Goal: Information Seeking & Learning: Find specific fact

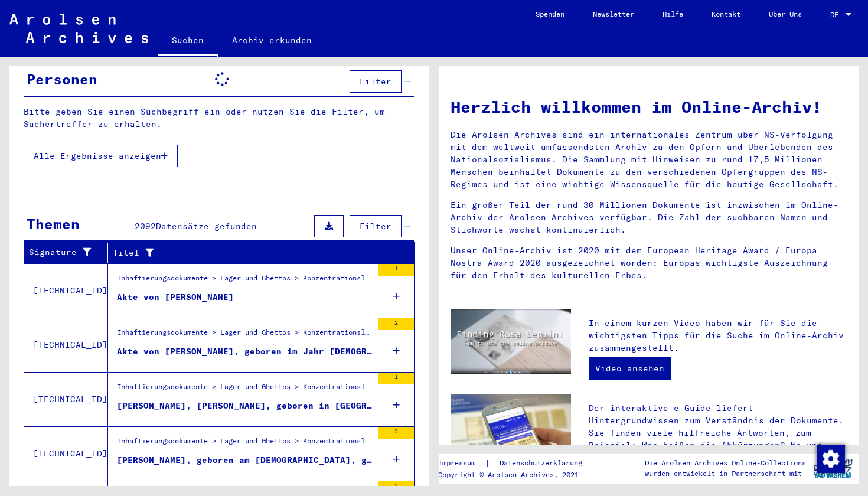
scroll to position [120, 0]
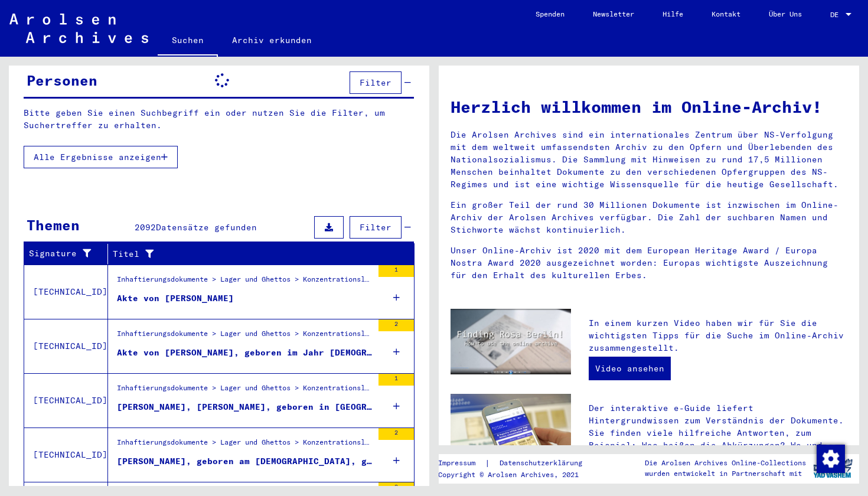
click at [190, 274] on div "Inhaftierungsdokumente > Lager und Ghettos > Konzentrationslager [GEOGRAPHIC_DA…" at bounding box center [245, 282] width 256 height 17
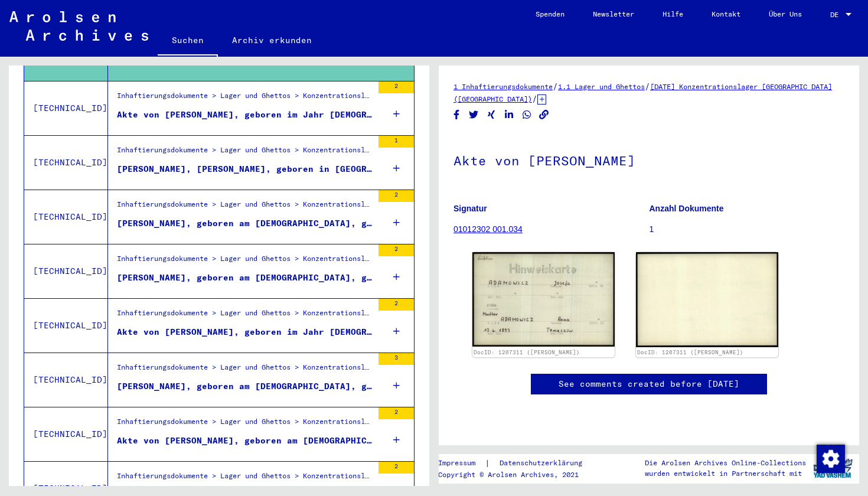
scroll to position [292, 0]
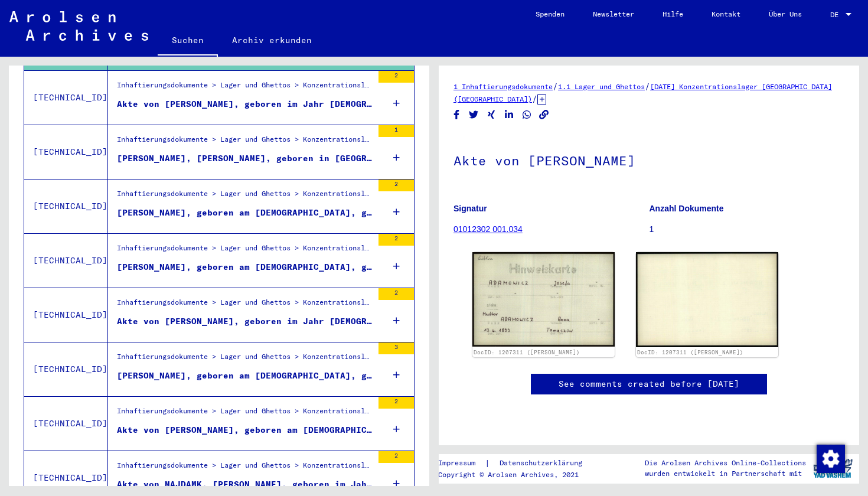
click at [180, 406] on div "Inhaftierungsdokumente > Lager und Ghettos > Konzentrationslager [GEOGRAPHIC_DA…" at bounding box center [245, 414] width 256 height 17
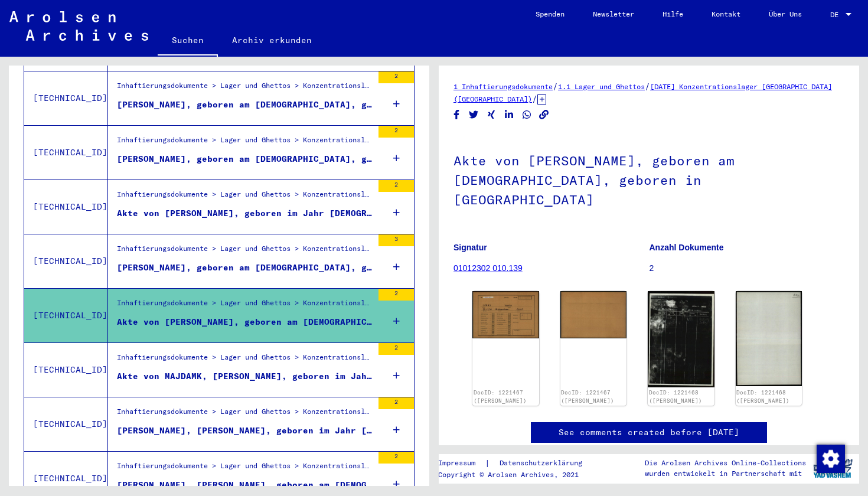
scroll to position [406, 0]
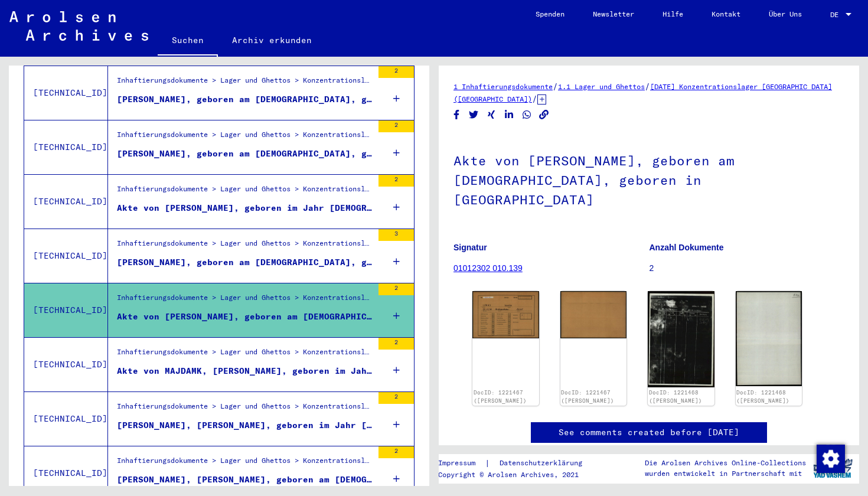
click at [271, 455] on div "Inhaftierungsdokumente > Lager und Ghettos > Konzentrationslager [GEOGRAPHIC_DA…" at bounding box center [245, 463] width 256 height 17
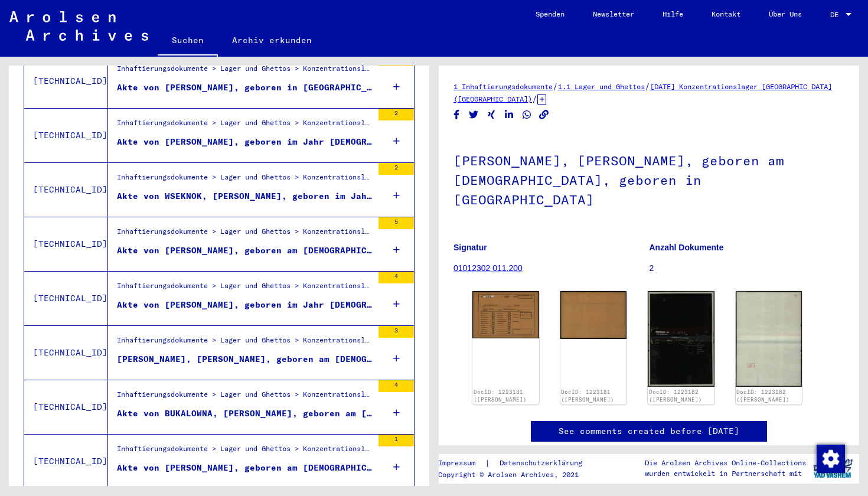
scroll to position [1046, 0]
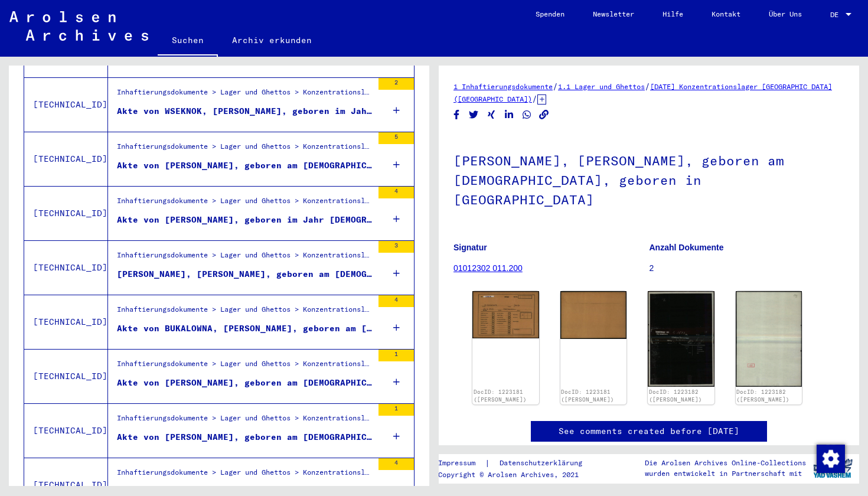
click at [279, 377] on div "Akte von [PERSON_NAME], geboren am [DEMOGRAPHIC_DATA]" at bounding box center [245, 383] width 256 height 12
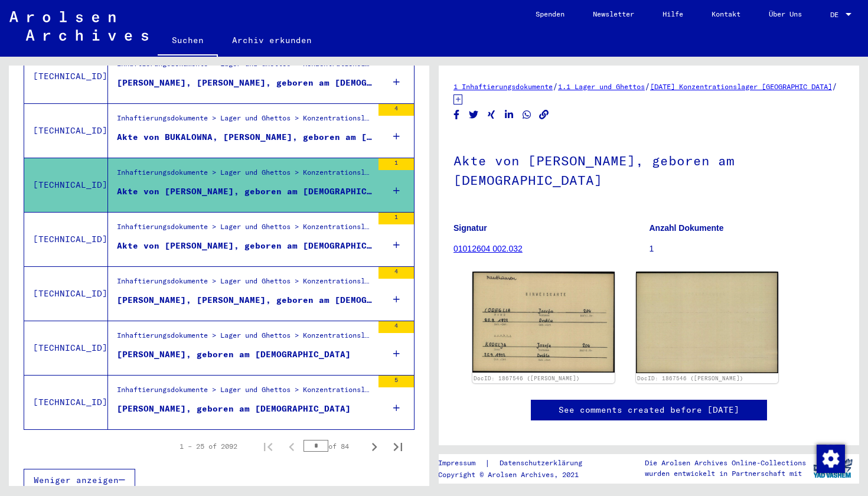
scroll to position [1237, 0]
click at [279, 385] on div "Inhaftierungsdokumente > Lager und Ghettos > Konzentrationslager [GEOGRAPHIC_DA…" at bounding box center [245, 393] width 256 height 17
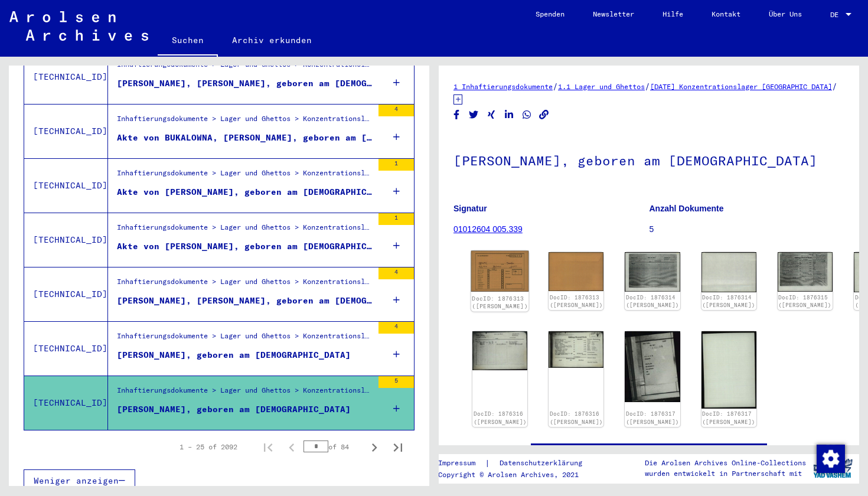
click at [488, 269] on img at bounding box center [500, 271] width 58 height 41
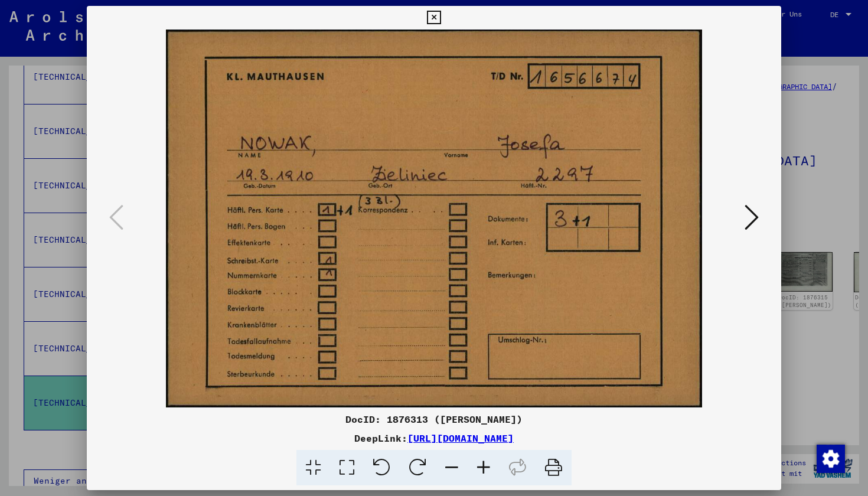
click at [759, 221] on button at bounding box center [751, 218] width 21 height 34
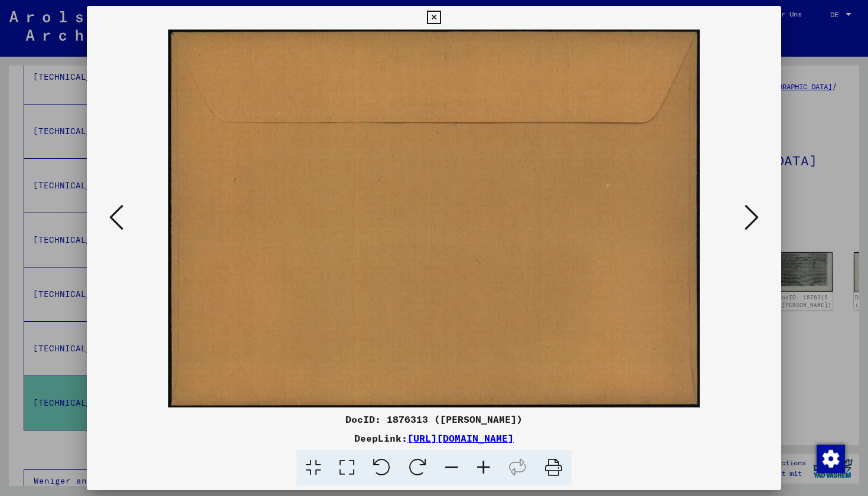
click at [759, 221] on button at bounding box center [751, 218] width 21 height 34
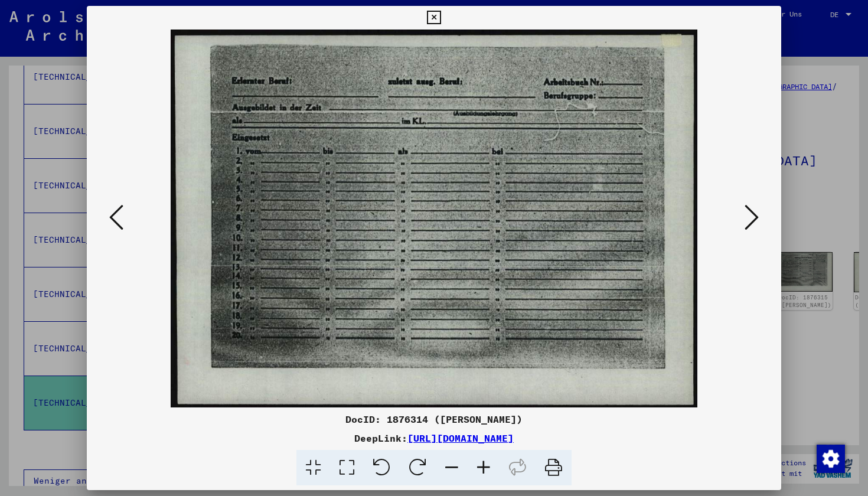
click at [759, 221] on button at bounding box center [751, 218] width 21 height 34
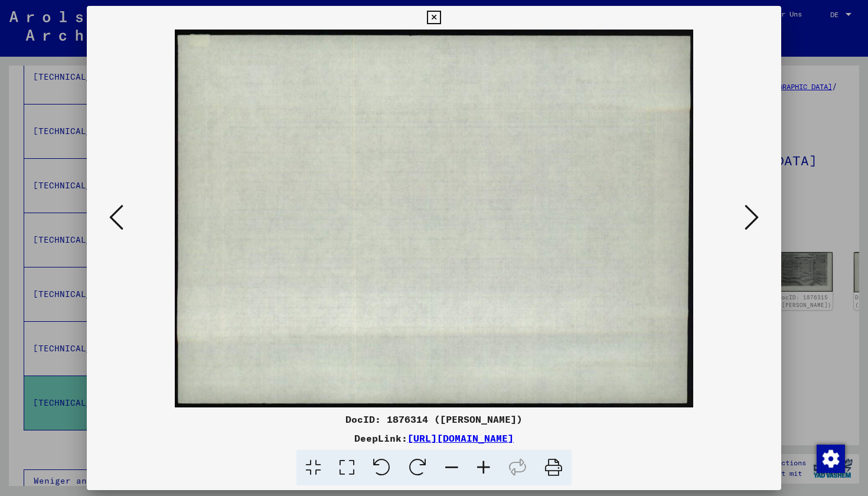
click at [759, 221] on button at bounding box center [751, 218] width 21 height 34
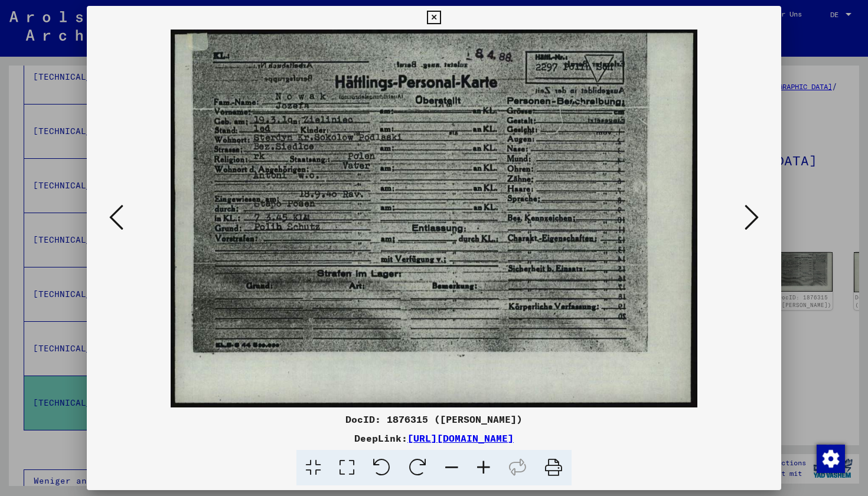
click at [759, 221] on button at bounding box center [751, 218] width 21 height 34
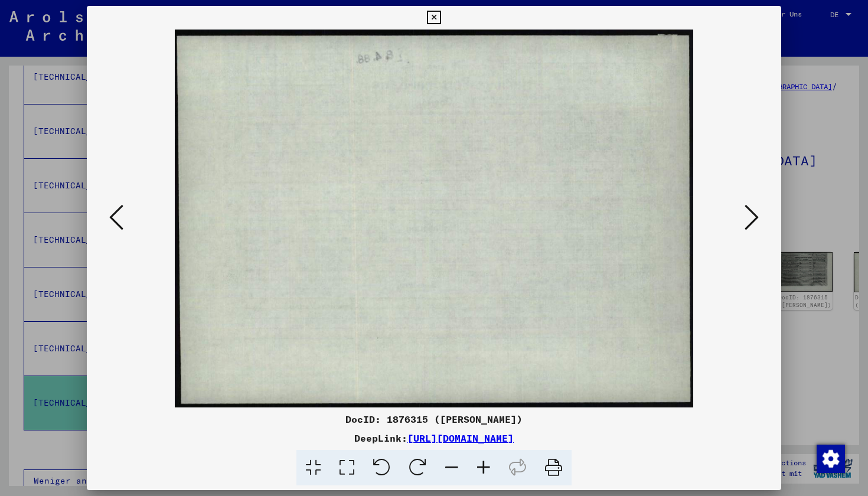
click at [759, 221] on button at bounding box center [751, 218] width 21 height 34
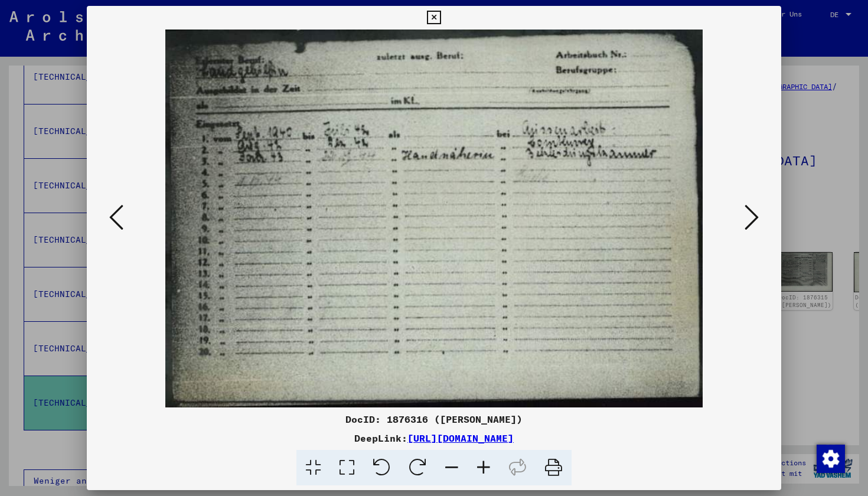
click at [759, 221] on button at bounding box center [751, 218] width 21 height 34
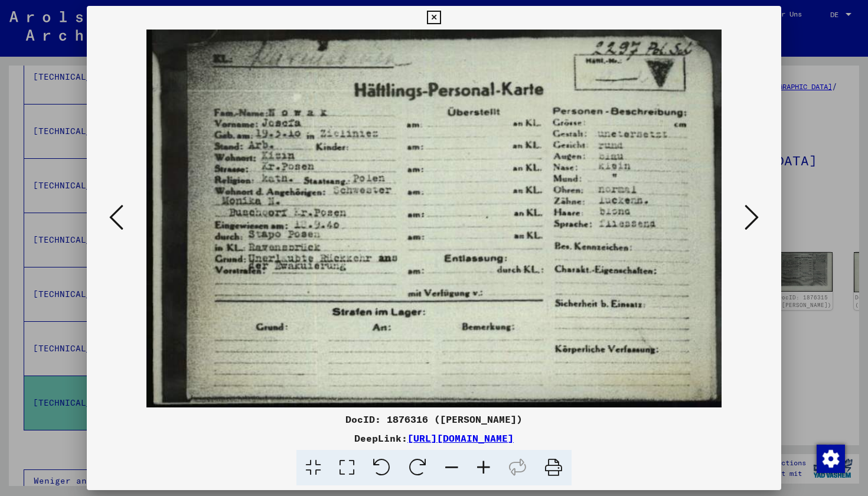
click at [759, 221] on button at bounding box center [751, 218] width 21 height 34
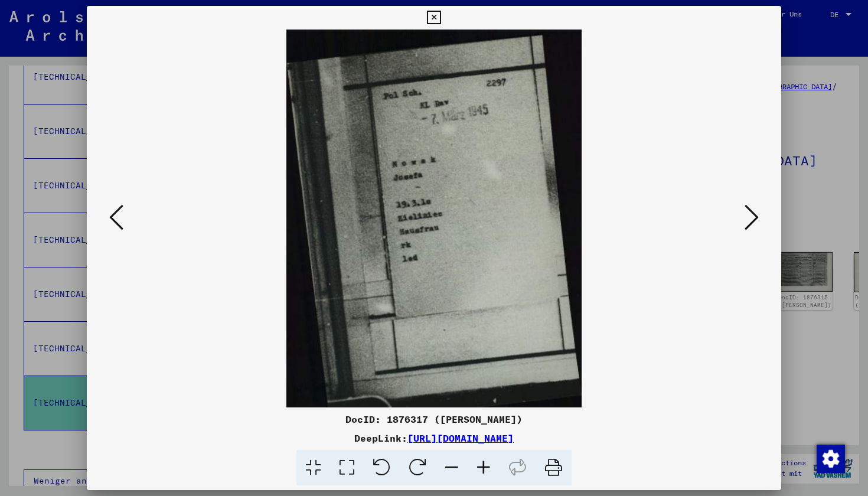
click at [759, 221] on button at bounding box center [751, 218] width 21 height 34
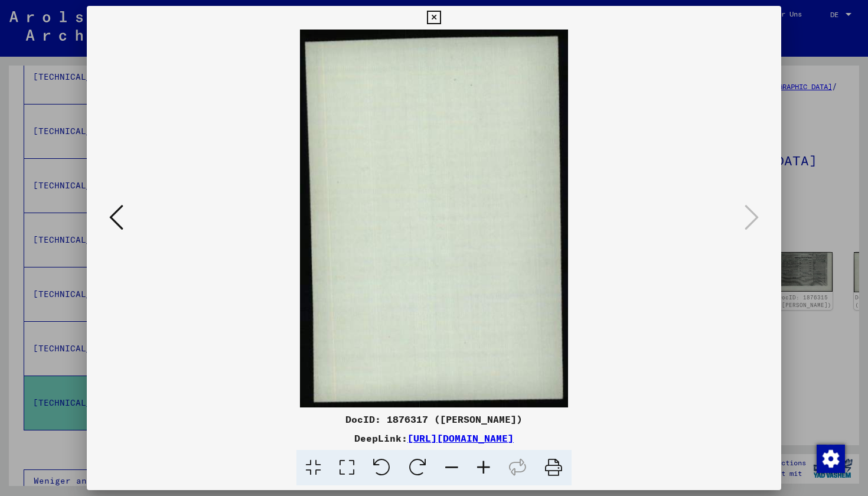
click at [113, 216] on icon at bounding box center [116, 217] width 14 height 28
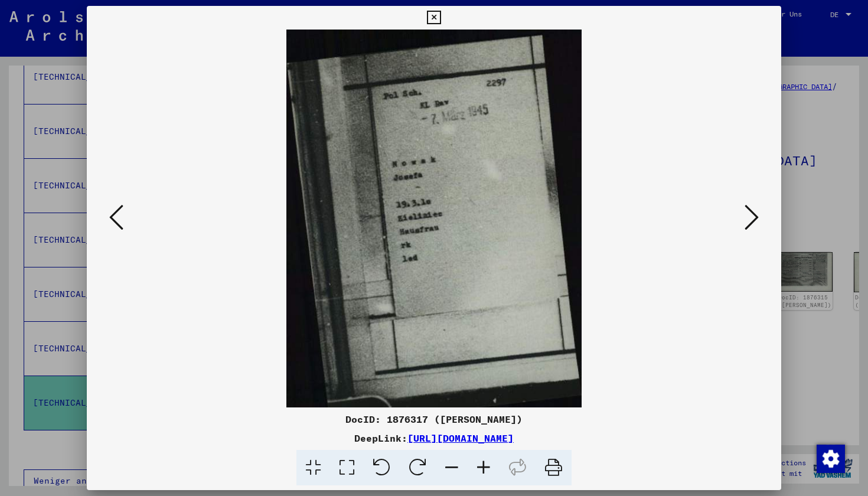
click at [441, 20] on icon at bounding box center [434, 18] width 14 height 14
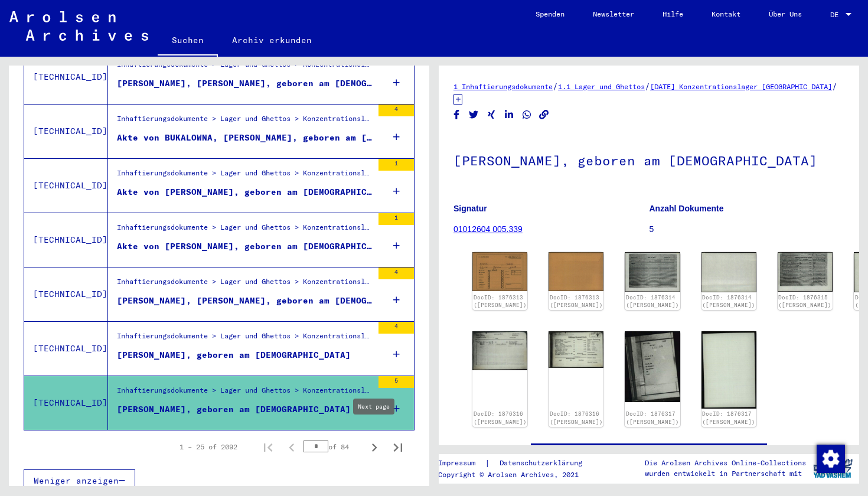
click at [377, 439] on icon "Next page" at bounding box center [374, 447] width 17 height 17
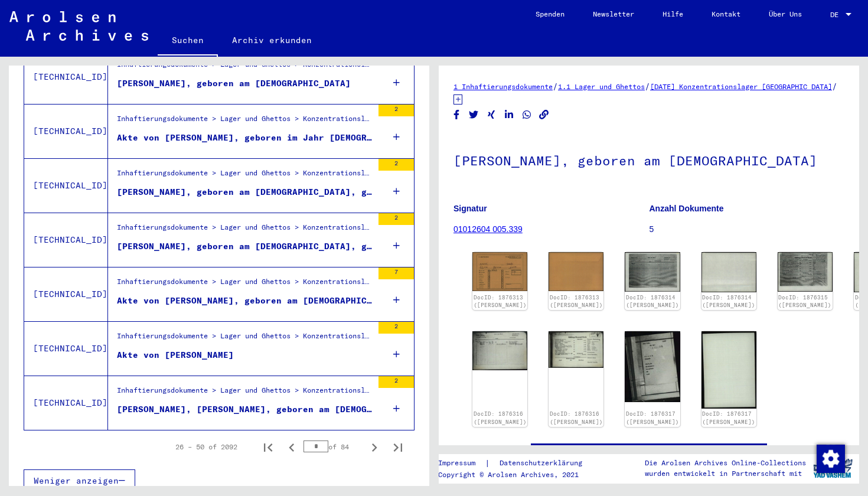
click at [339, 352] on figure "Akte von [PERSON_NAME]" at bounding box center [245, 358] width 256 height 18
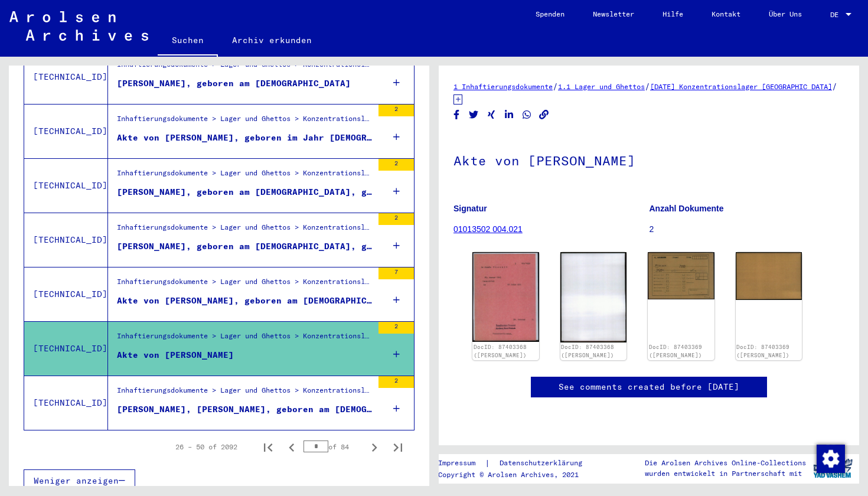
click at [296, 403] on div "[PERSON_NAME], [PERSON_NAME], geboren am [DEMOGRAPHIC_DATA]" at bounding box center [245, 409] width 256 height 12
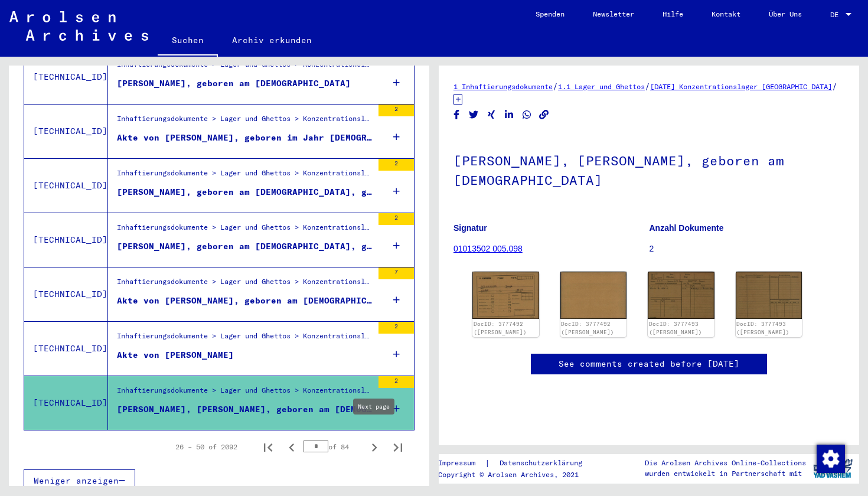
click at [375, 442] on icon "Next page" at bounding box center [374, 447] width 17 height 17
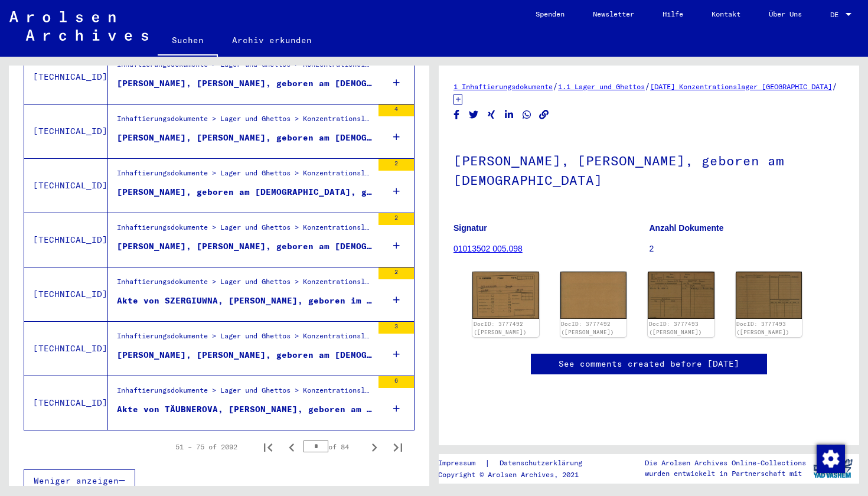
click at [375, 442] on icon "Next page" at bounding box center [374, 447] width 17 height 17
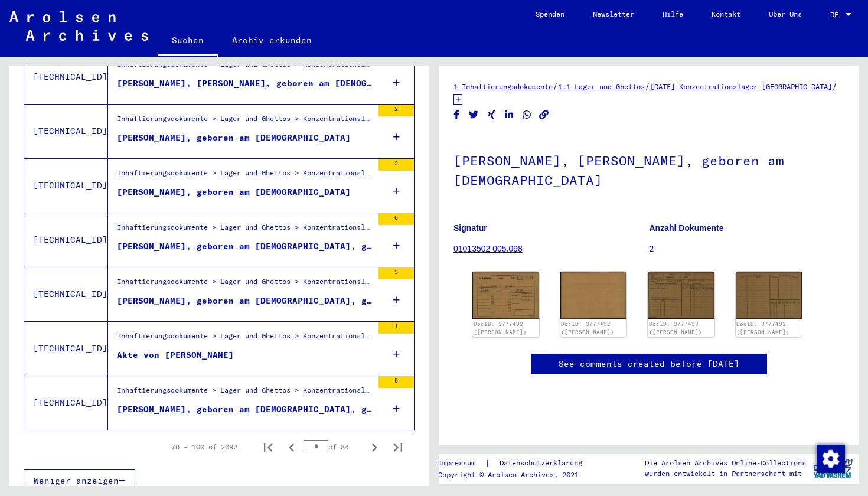
click at [302, 300] on div "Inhaftierungsdokumente > Lager und Ghettos > Konzentrationslager [GEOGRAPHIC_DA…" at bounding box center [240, 295] width 265 height 54
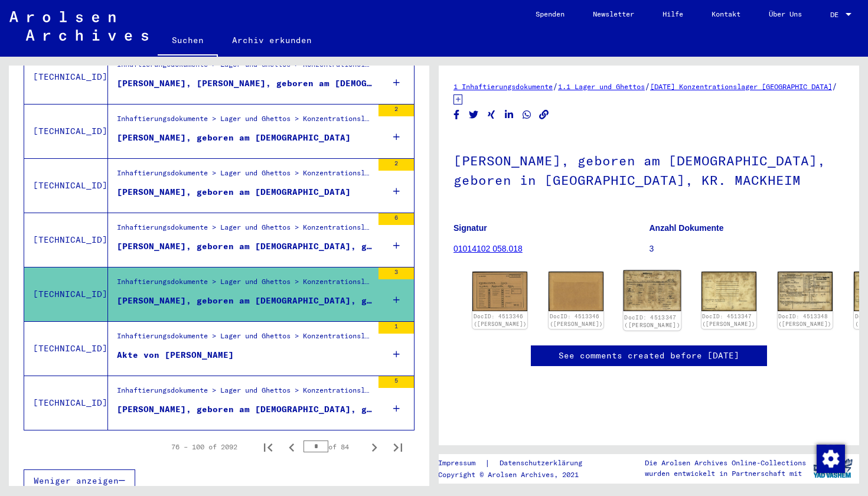
click at [624, 292] on img at bounding box center [653, 290] width 58 height 41
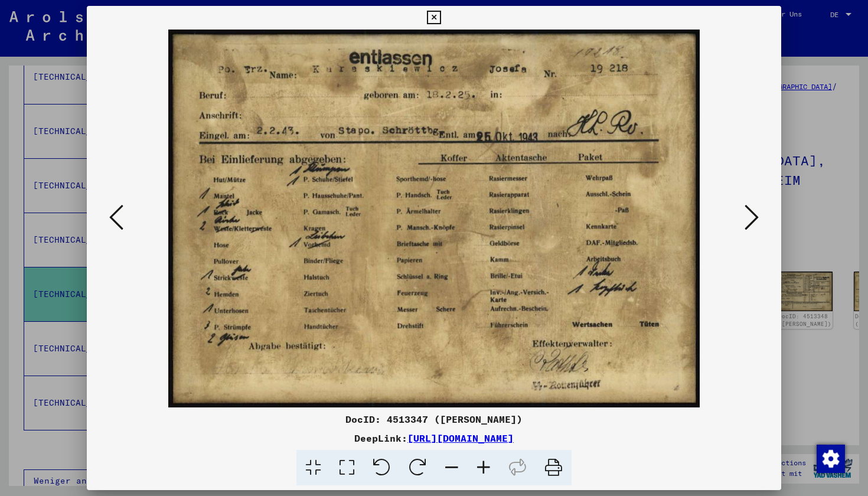
click at [749, 223] on icon at bounding box center [752, 217] width 14 height 28
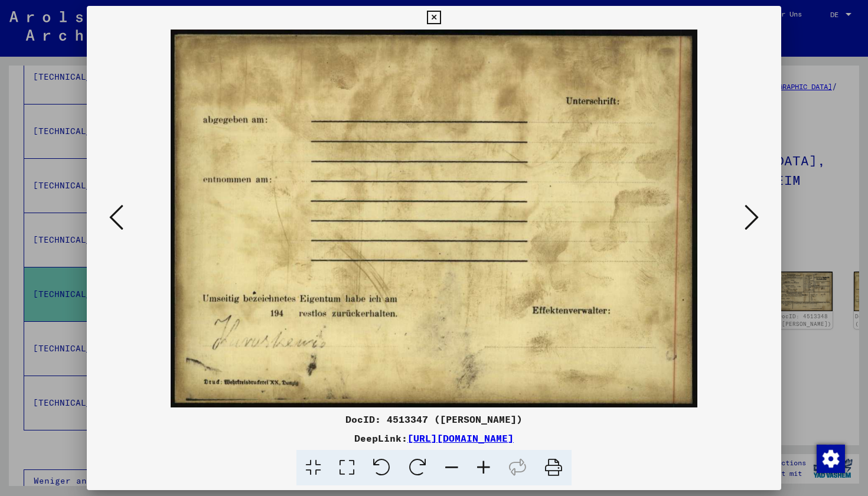
click at [749, 223] on icon at bounding box center [752, 217] width 14 height 28
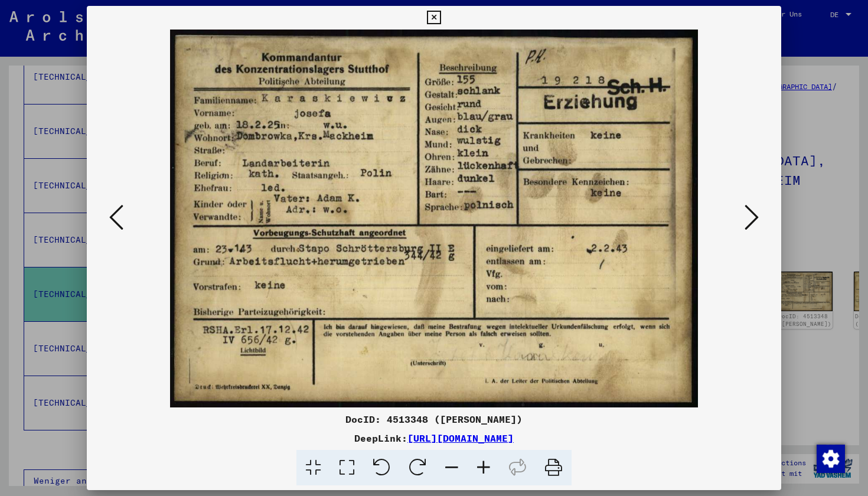
click at [441, 22] on icon at bounding box center [434, 18] width 14 height 14
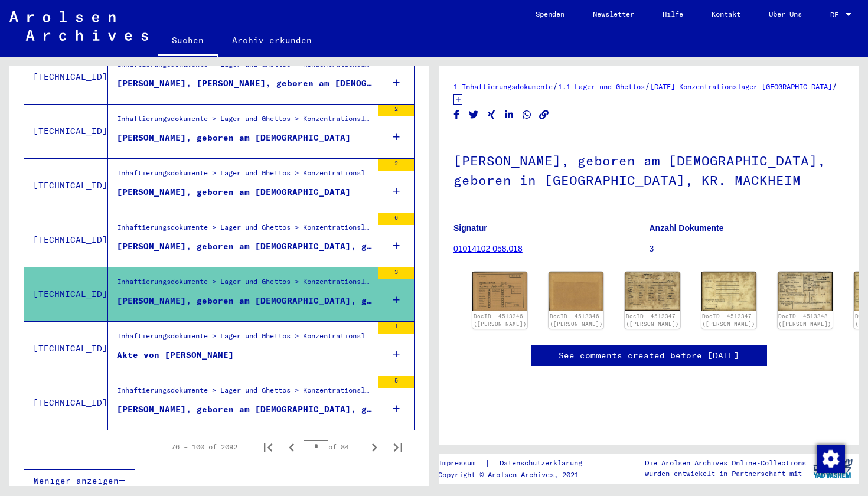
click at [350, 334] on div "Inhaftierungsdokumente > Lager und Ghettos > Konzentrationslager [GEOGRAPHIC_DA…" at bounding box center [245, 339] width 256 height 17
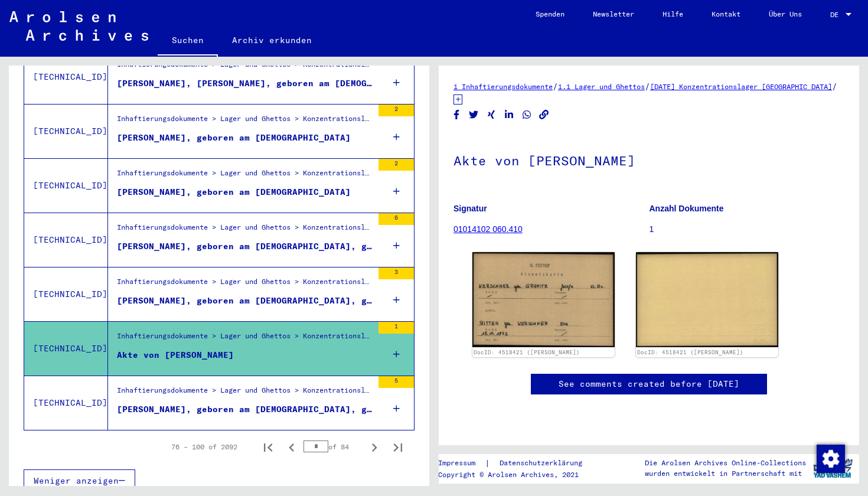
click at [318, 385] on div "Inhaftierungsdokumente > Lager und Ghettos > Konzentrationslager [GEOGRAPHIC_DA…" at bounding box center [245, 393] width 256 height 17
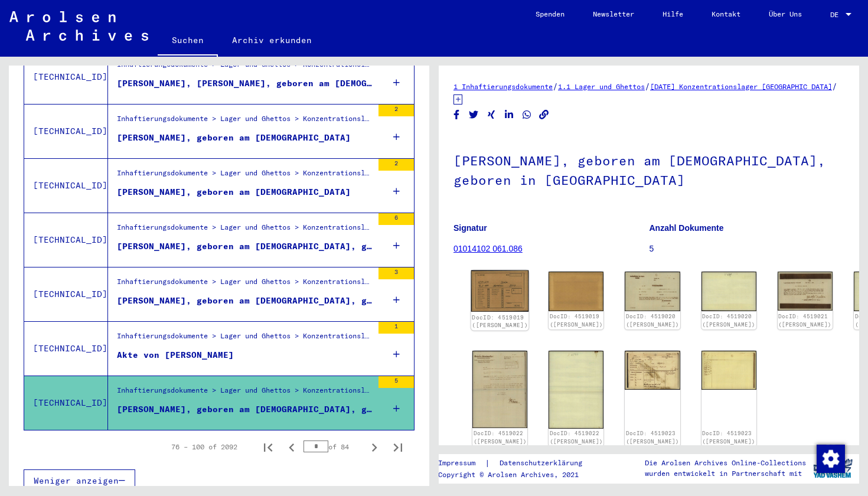
click at [493, 291] on img at bounding box center [500, 290] width 58 height 41
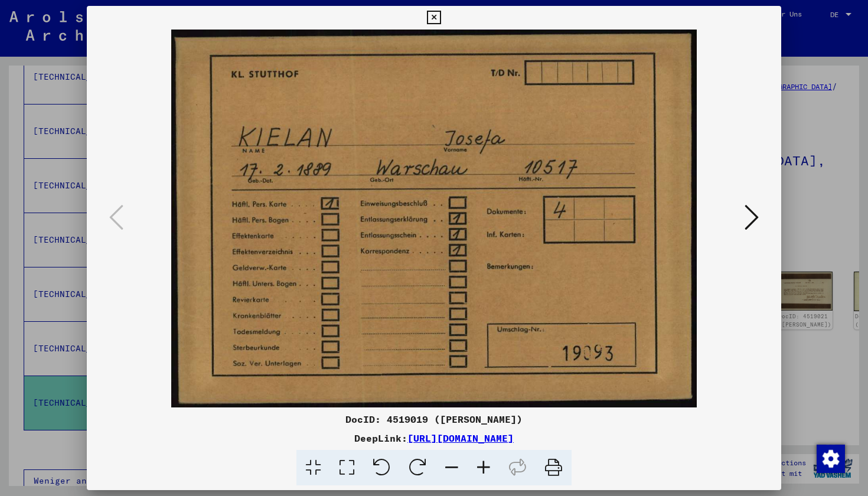
click at [752, 221] on icon at bounding box center [752, 217] width 14 height 28
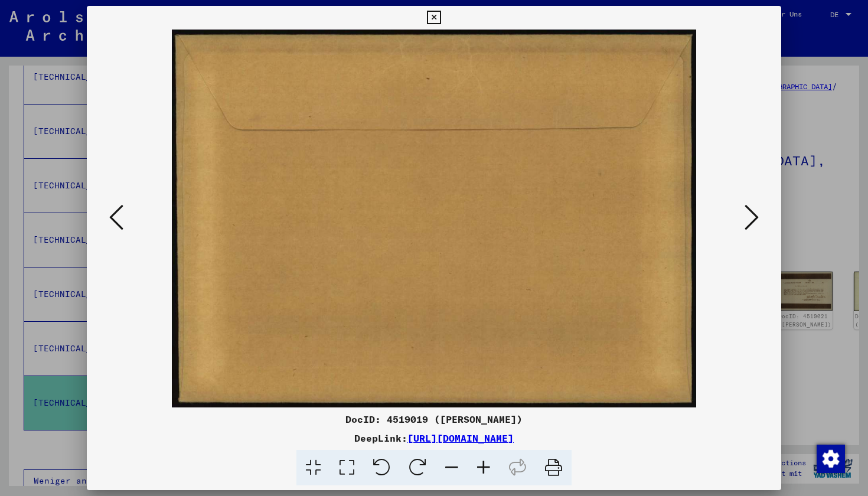
click at [752, 221] on icon at bounding box center [752, 217] width 14 height 28
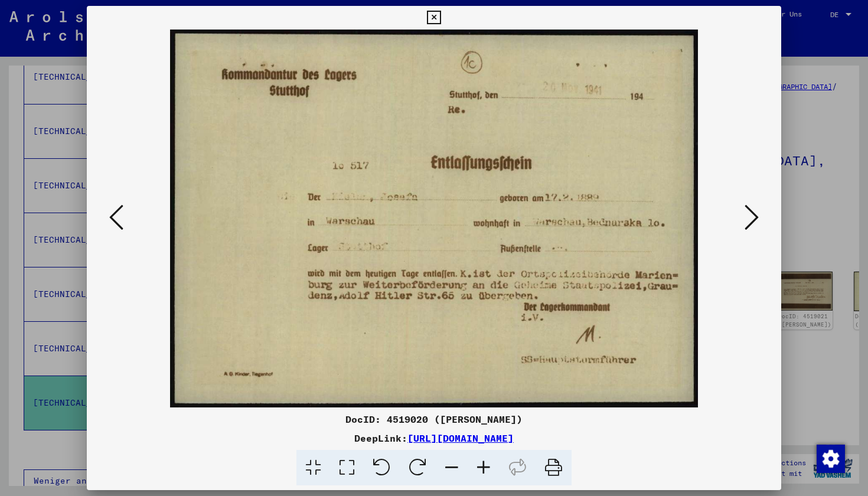
click at [752, 221] on icon at bounding box center [752, 217] width 14 height 28
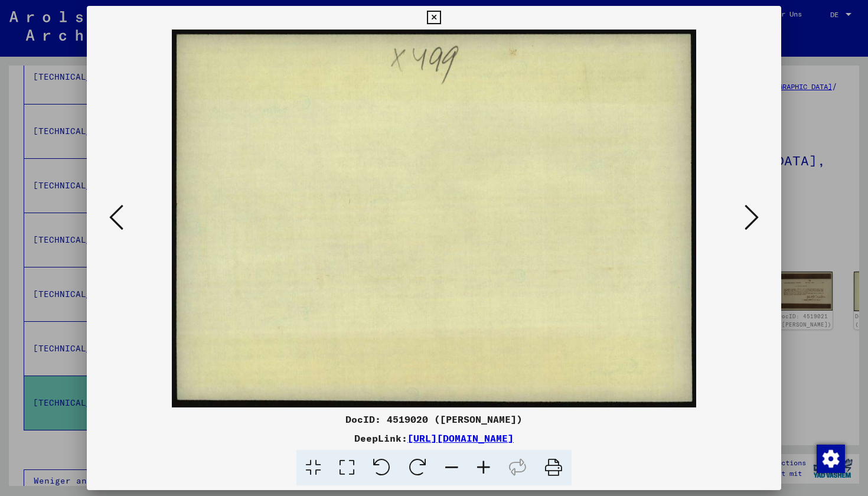
click at [752, 221] on icon at bounding box center [752, 217] width 14 height 28
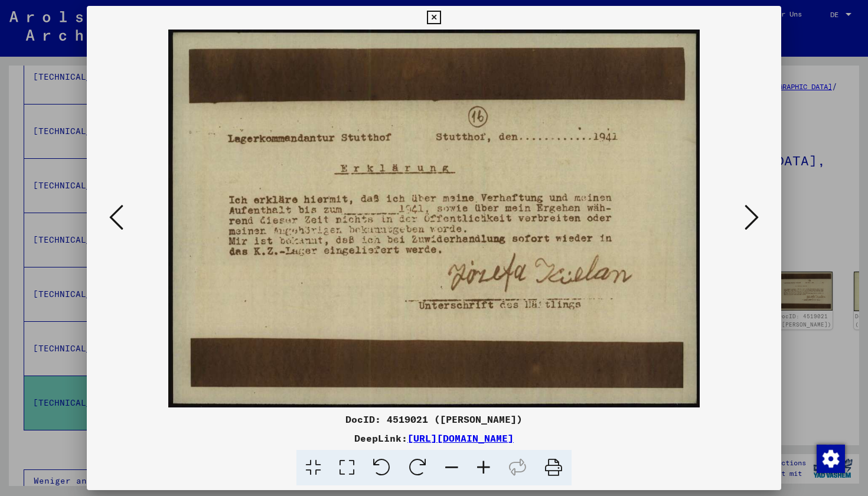
click at [752, 221] on icon at bounding box center [752, 217] width 14 height 28
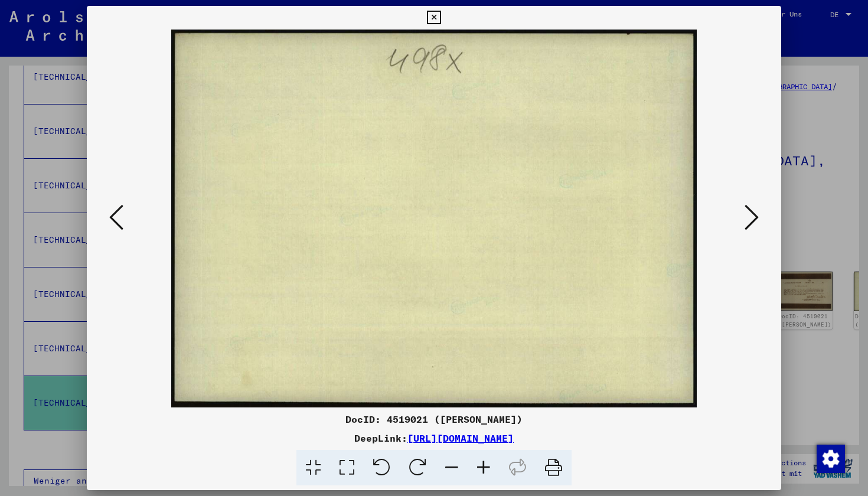
click at [752, 221] on icon at bounding box center [752, 217] width 14 height 28
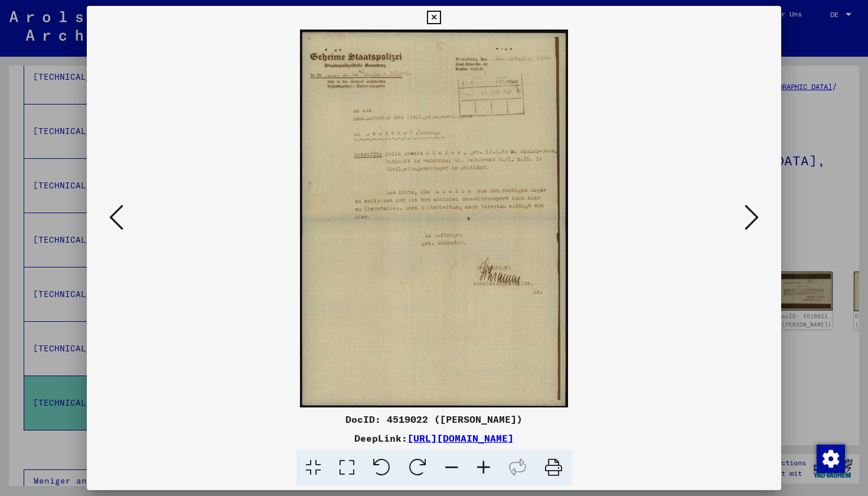
click at [752, 221] on icon at bounding box center [752, 217] width 14 height 28
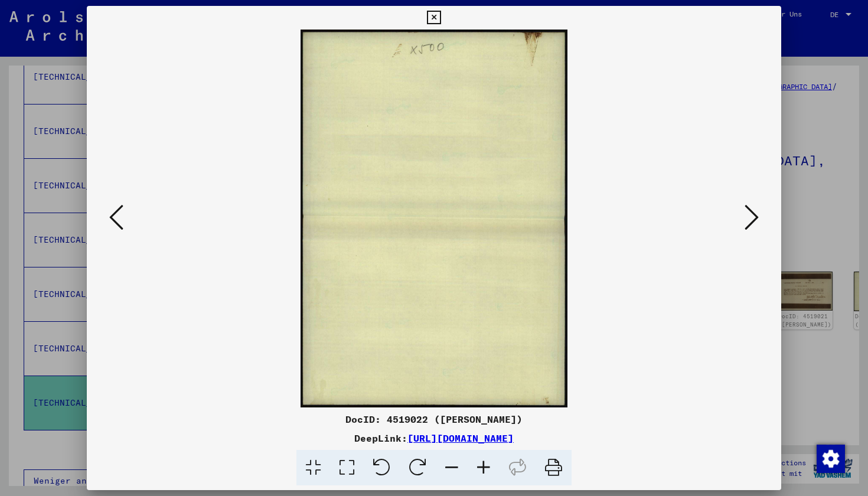
click at [441, 18] on icon at bounding box center [434, 18] width 14 height 14
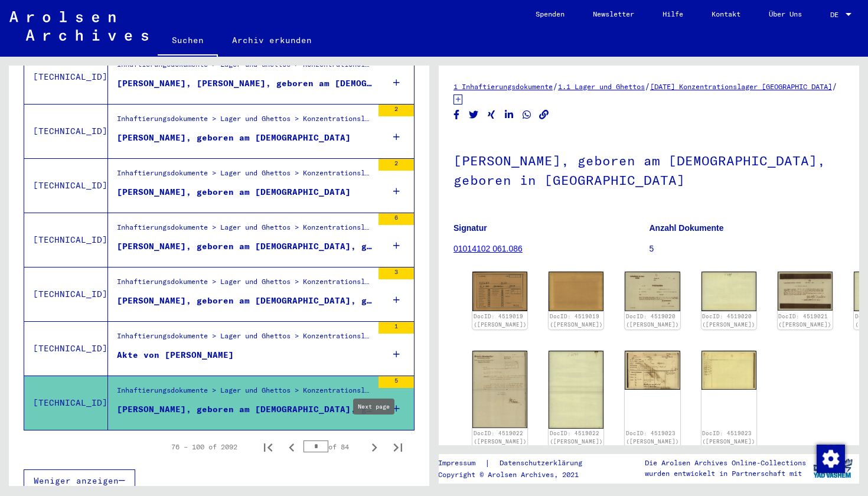
click at [374, 444] on icon "Next page" at bounding box center [374, 448] width 5 height 8
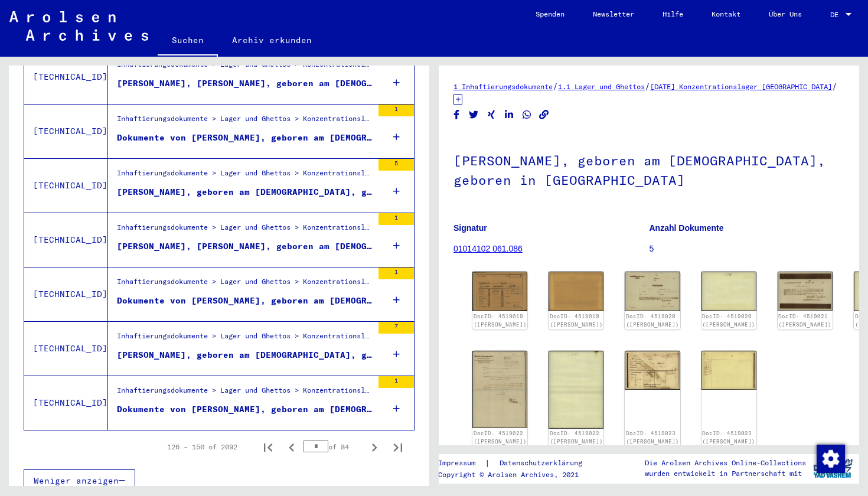
click at [374, 444] on icon "Next page" at bounding box center [374, 448] width 5 height 8
type input "*"
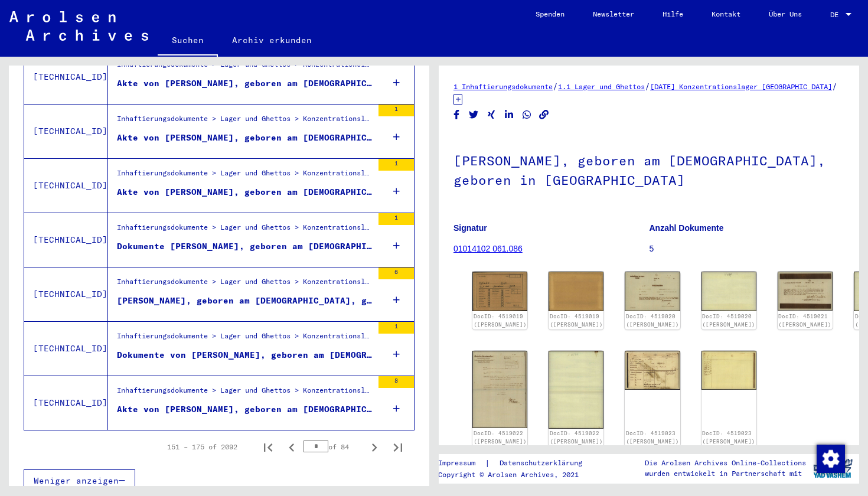
click at [243, 240] on div "Dokumente [PERSON_NAME], geboren am [DEMOGRAPHIC_DATA]" at bounding box center [245, 246] width 256 height 12
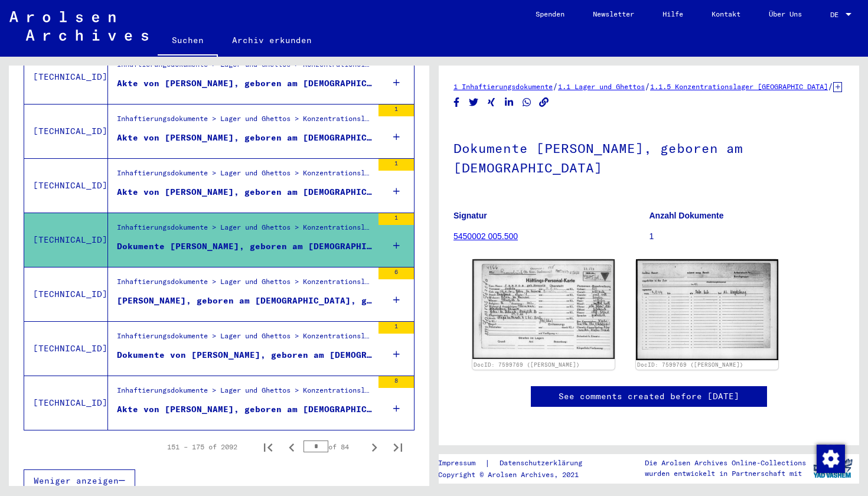
click at [299, 295] on div "[PERSON_NAME], geboren am [DEMOGRAPHIC_DATA], geboren in [GEOGRAPHIC_DATA]" at bounding box center [245, 301] width 256 height 12
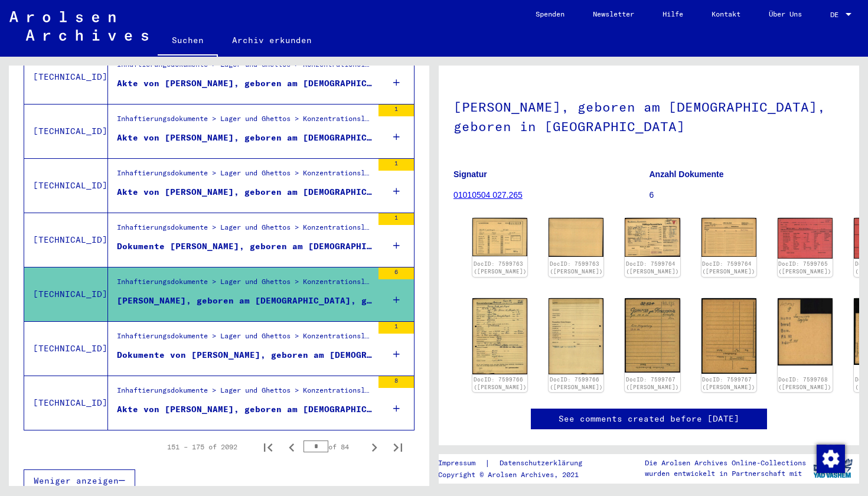
scroll to position [43, 0]
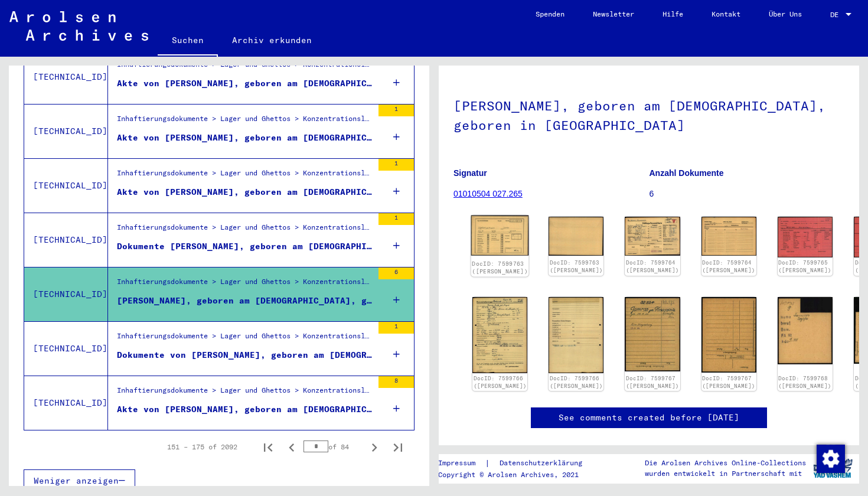
click at [476, 240] on img at bounding box center [500, 236] width 58 height 40
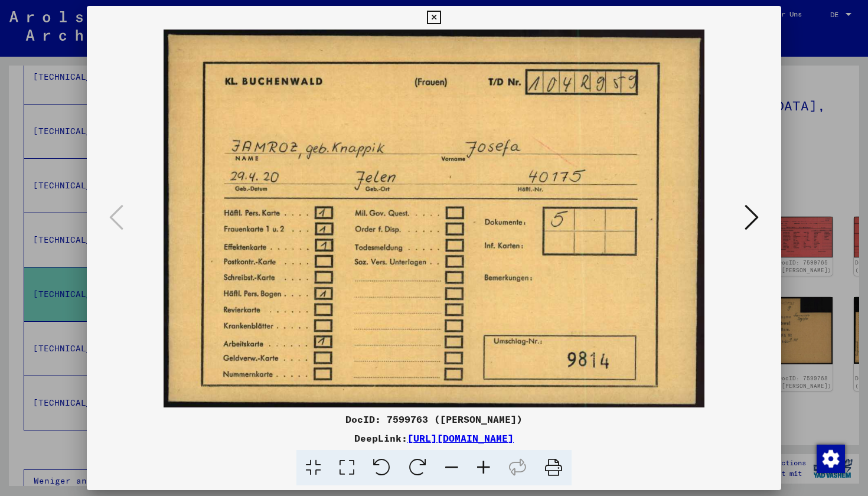
click at [754, 220] on icon at bounding box center [752, 217] width 14 height 28
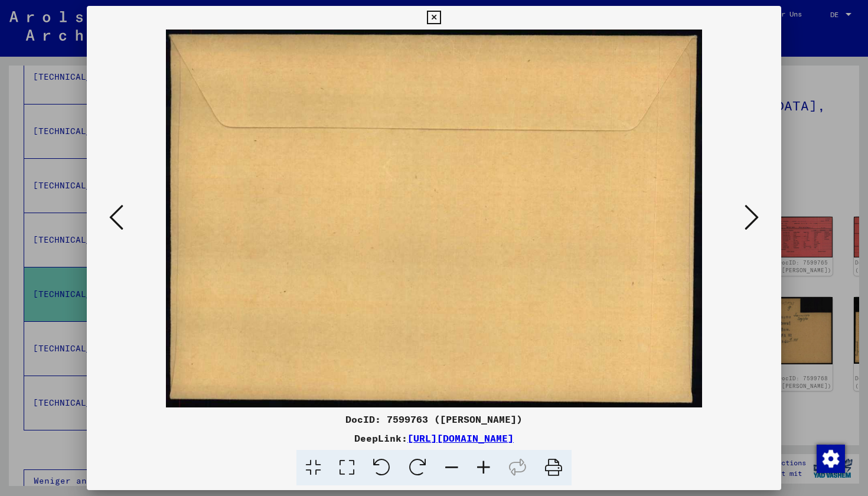
click at [754, 220] on icon at bounding box center [752, 217] width 14 height 28
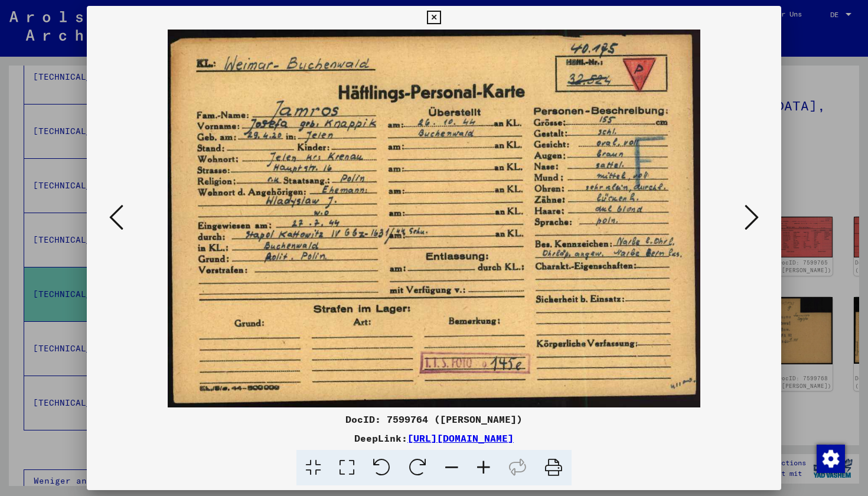
click at [754, 220] on icon at bounding box center [752, 217] width 14 height 28
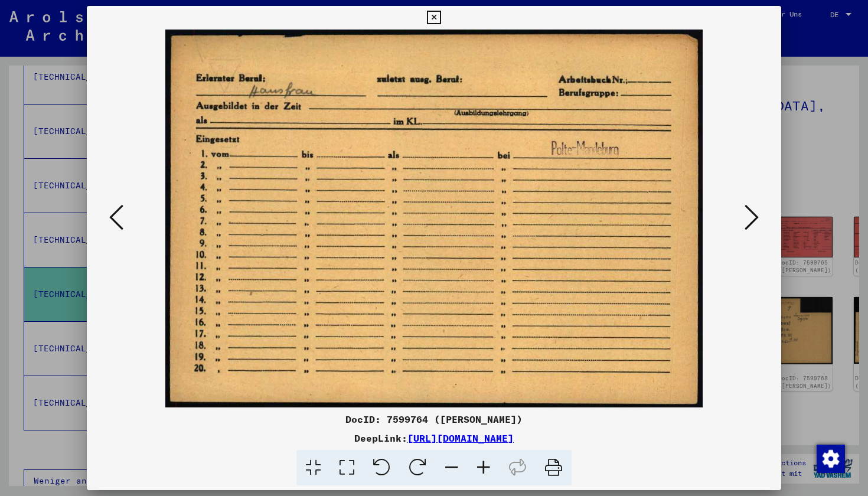
click at [754, 220] on icon at bounding box center [752, 217] width 14 height 28
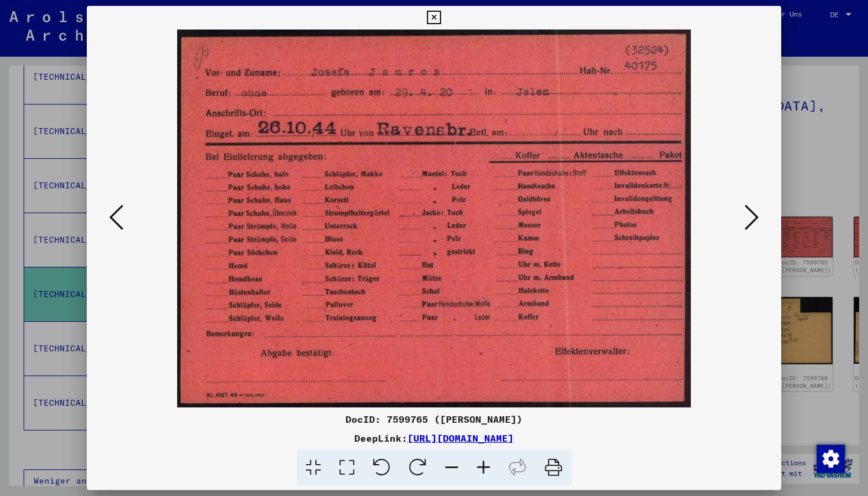
click at [754, 220] on icon at bounding box center [752, 217] width 14 height 28
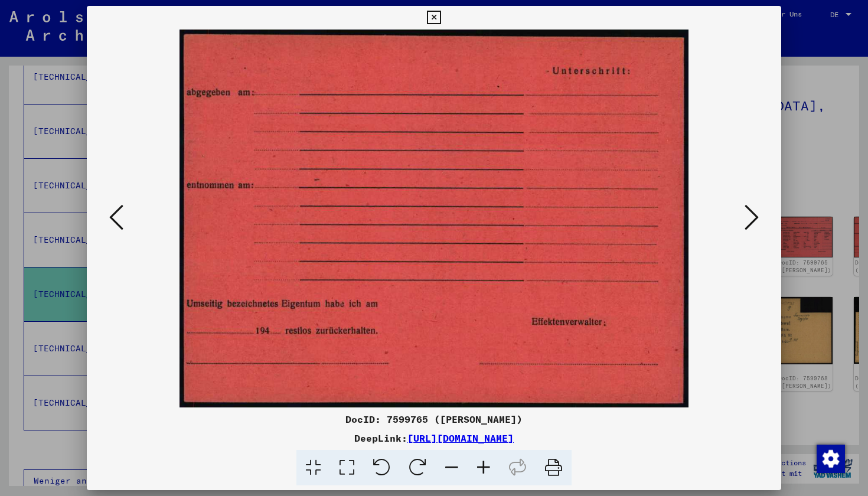
click at [754, 220] on icon at bounding box center [752, 217] width 14 height 28
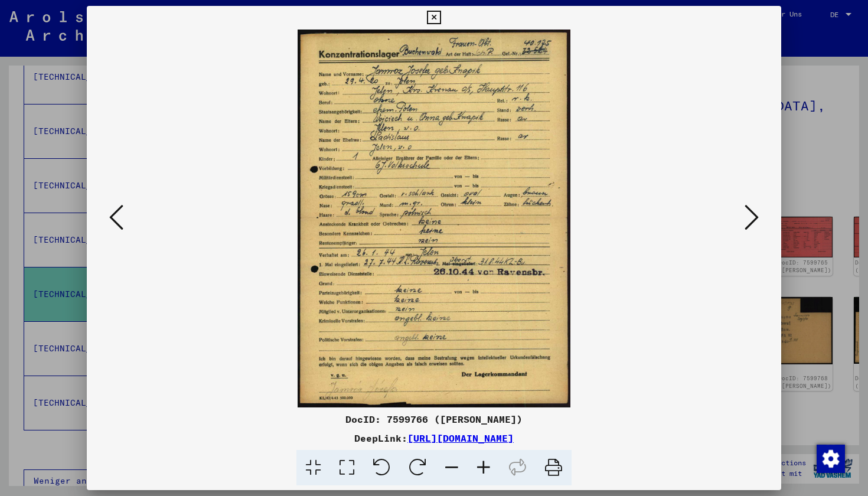
click at [760, 214] on button at bounding box center [751, 218] width 21 height 34
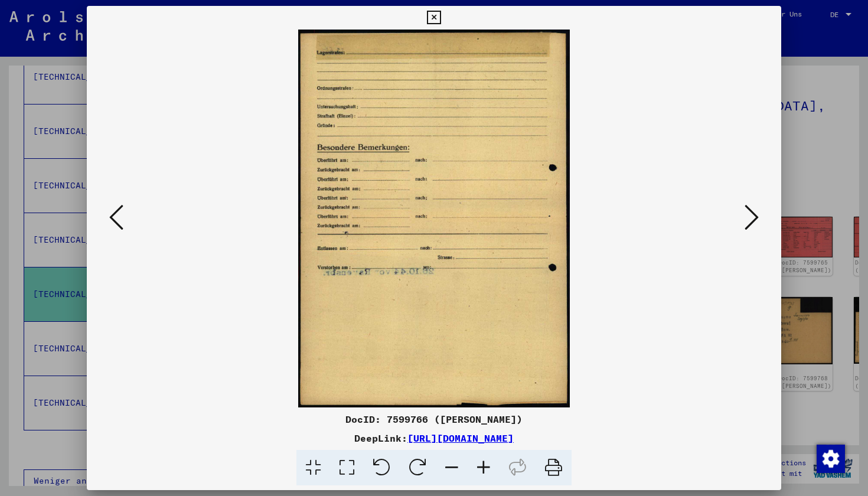
click at [760, 214] on button at bounding box center [751, 218] width 21 height 34
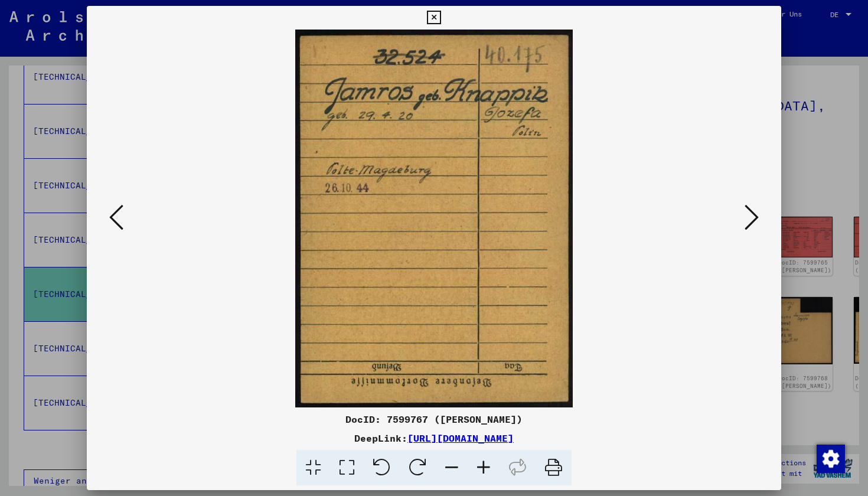
click at [760, 214] on button at bounding box center [751, 218] width 21 height 34
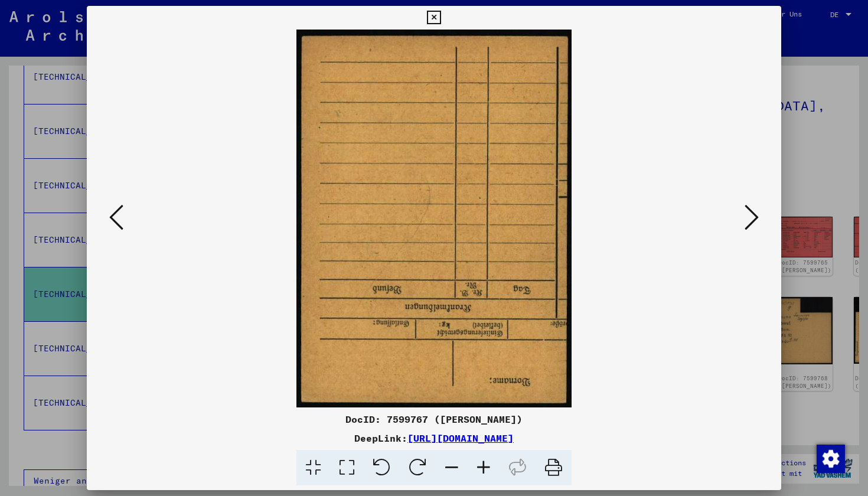
click at [760, 214] on button at bounding box center [751, 218] width 21 height 34
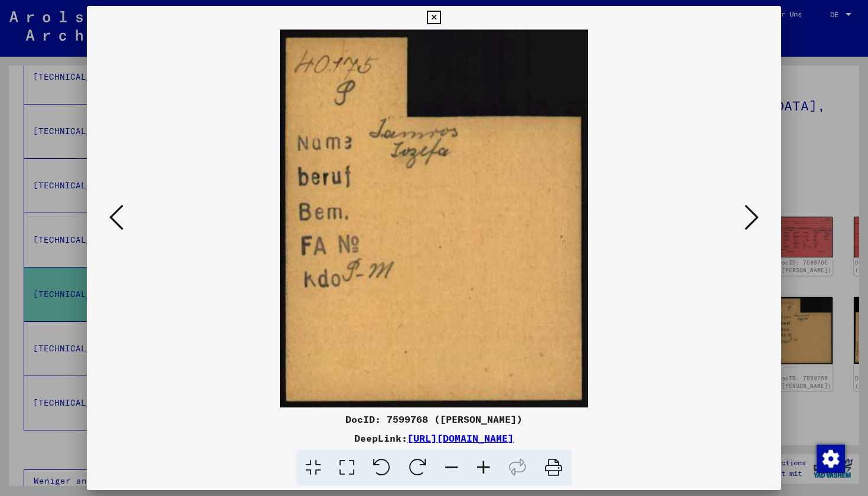
click at [760, 214] on button at bounding box center [751, 218] width 21 height 34
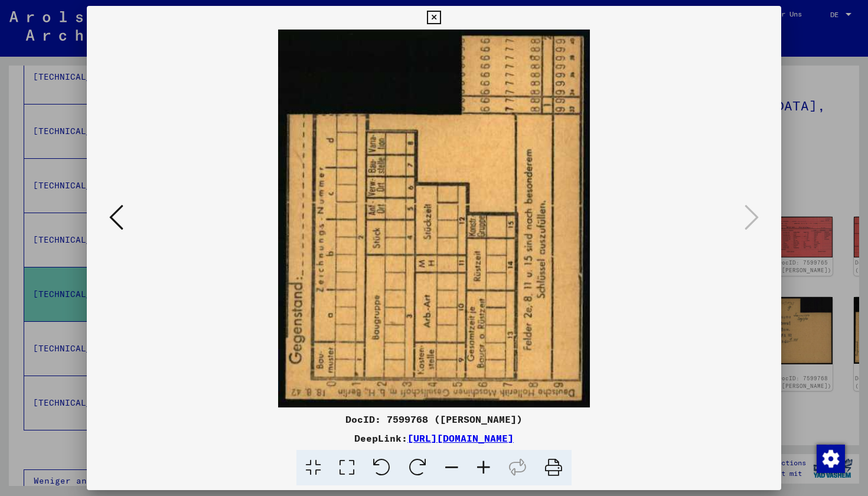
click at [441, 15] on icon at bounding box center [434, 18] width 14 height 14
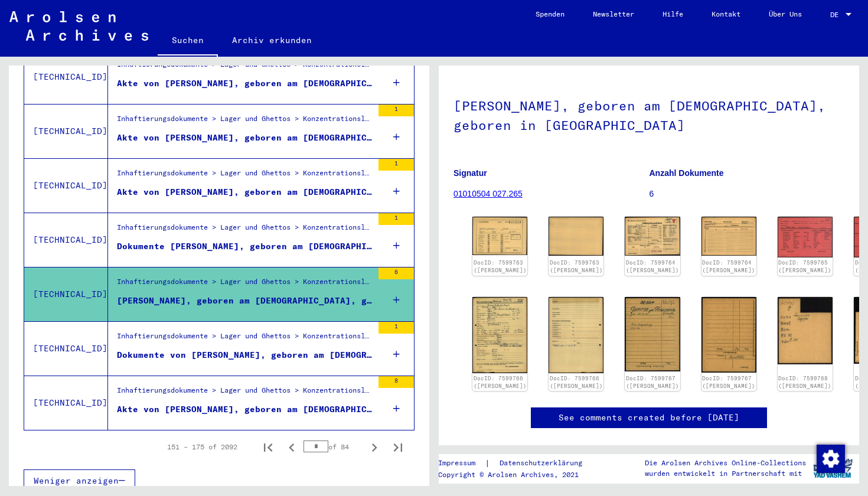
click at [275, 186] on div "Akte von [PERSON_NAME], geboren am [DEMOGRAPHIC_DATA]" at bounding box center [245, 192] width 256 height 12
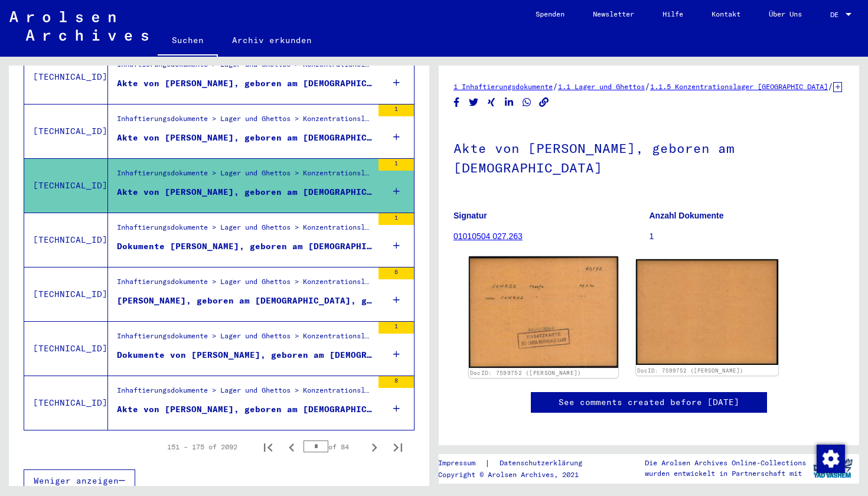
click at [511, 283] on img at bounding box center [543, 312] width 149 height 112
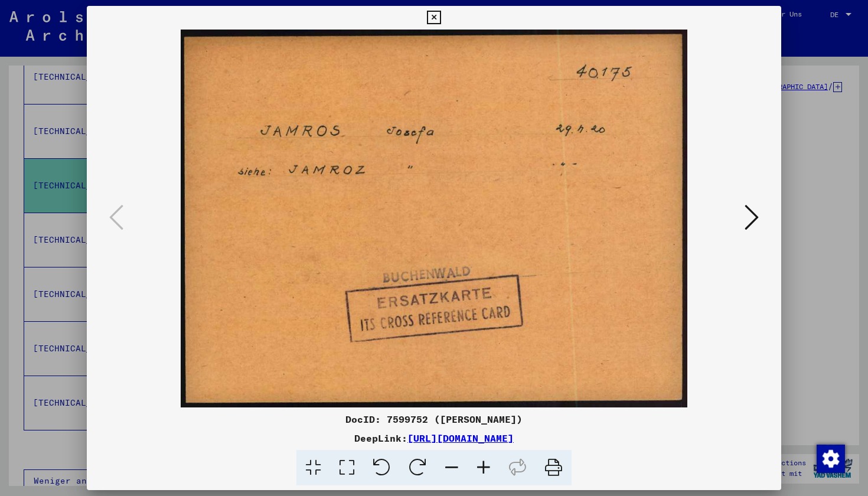
click at [444, 15] on button at bounding box center [433, 18] width 21 height 24
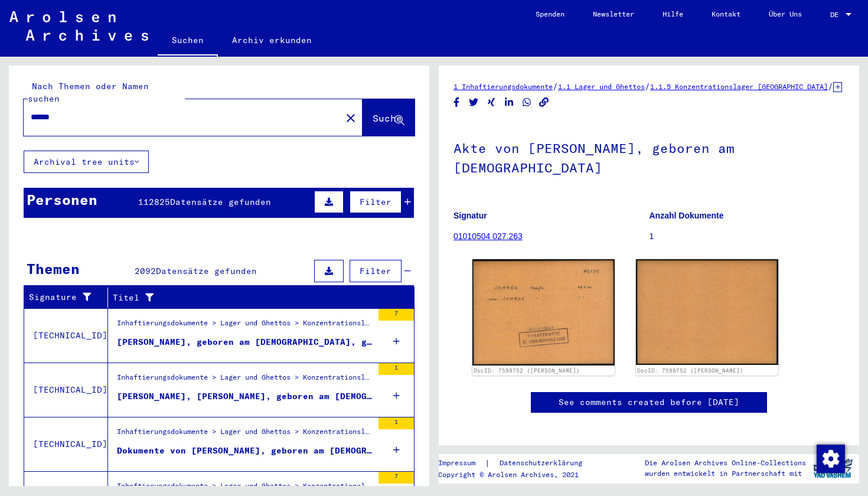
click at [257, 111] on input "******" at bounding box center [183, 117] width 304 height 12
type input "****"
